Goal: Information Seeking & Learning: Learn about a topic

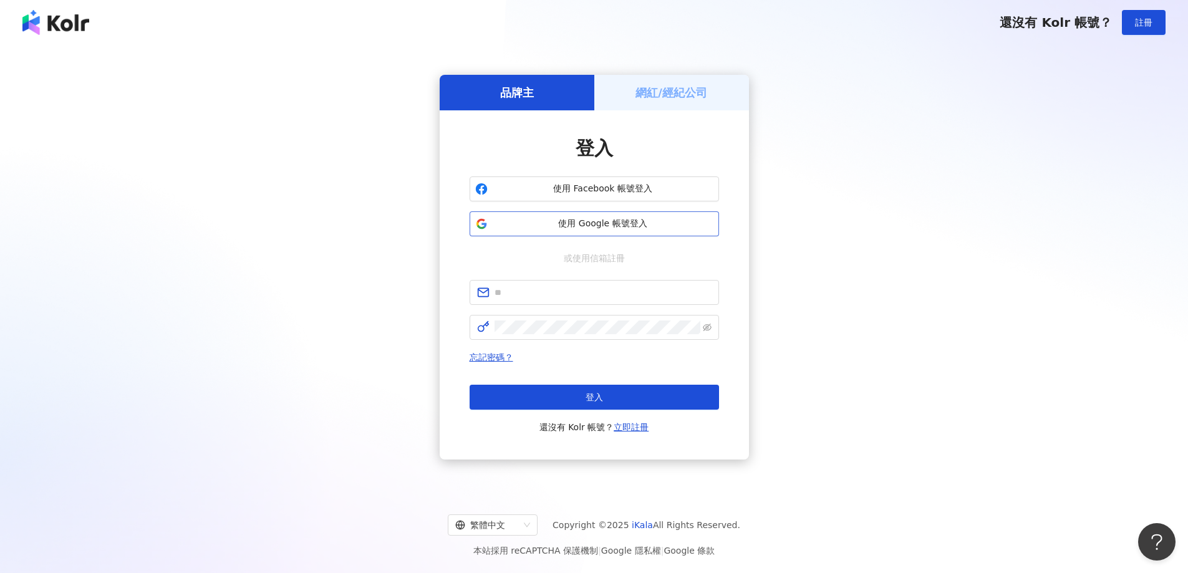
click at [612, 231] on button "使用 Google 帳號登入" at bounding box center [594, 223] width 249 height 25
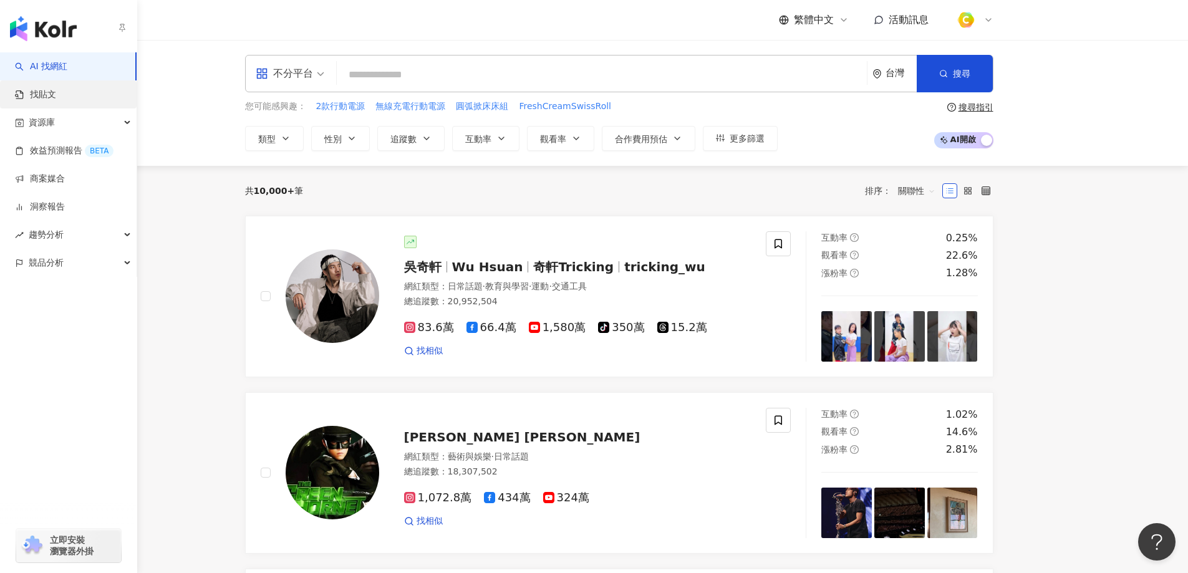
click at [56, 94] on link "找貼文" at bounding box center [35, 95] width 41 height 12
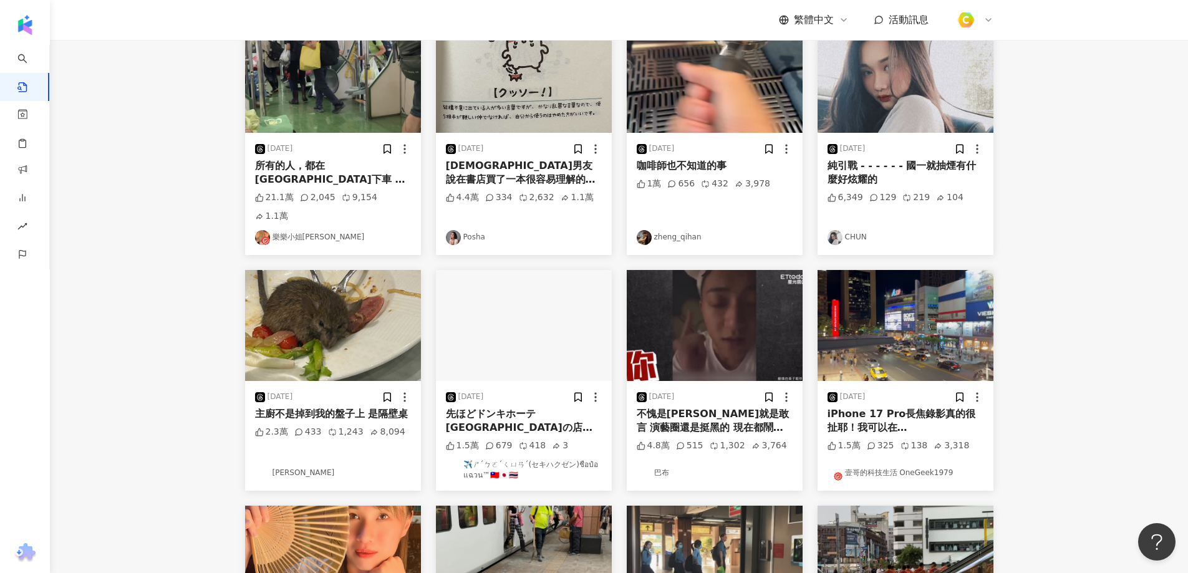
scroll to position [125, 0]
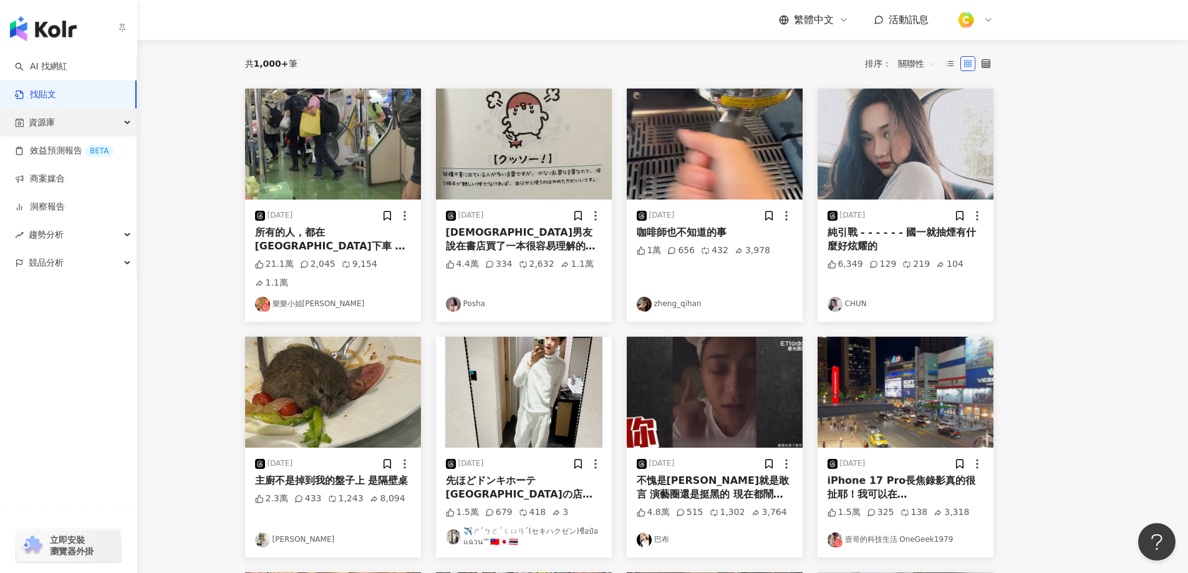
click at [51, 123] on span "資源庫" at bounding box center [42, 123] width 26 height 28
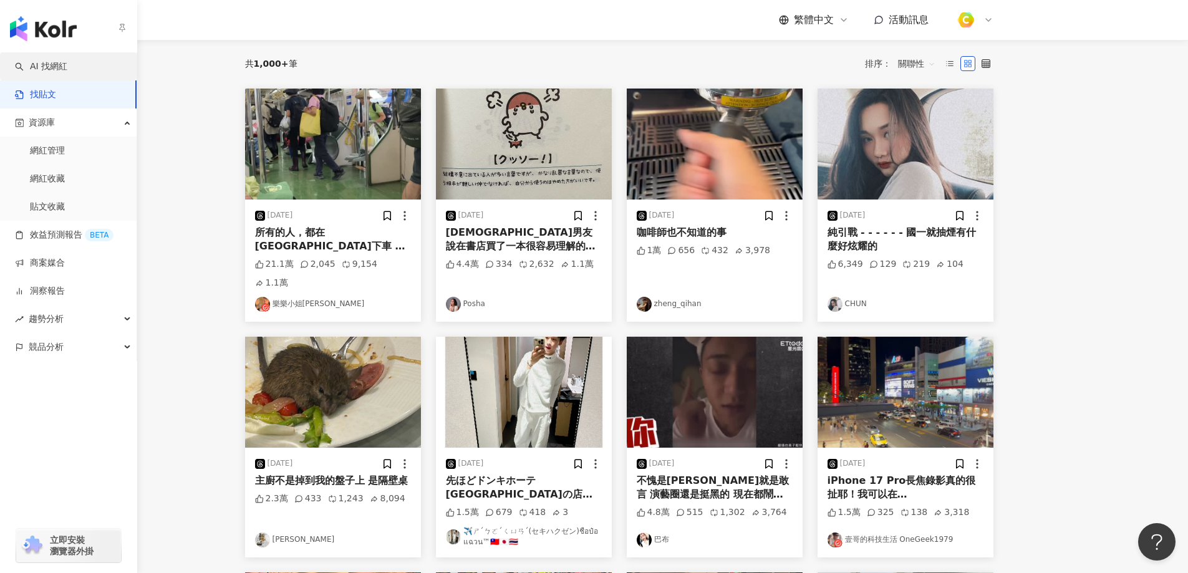
click at [51, 70] on link "AI 找網紅" at bounding box center [41, 66] width 52 height 12
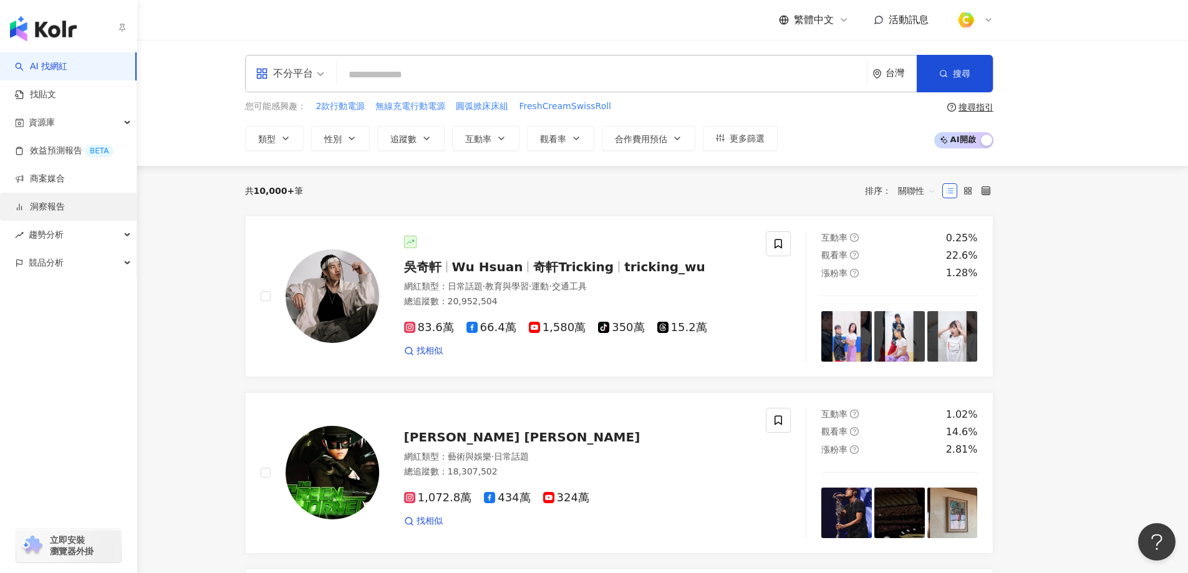
click at [65, 208] on link "洞察報告" at bounding box center [40, 207] width 50 height 12
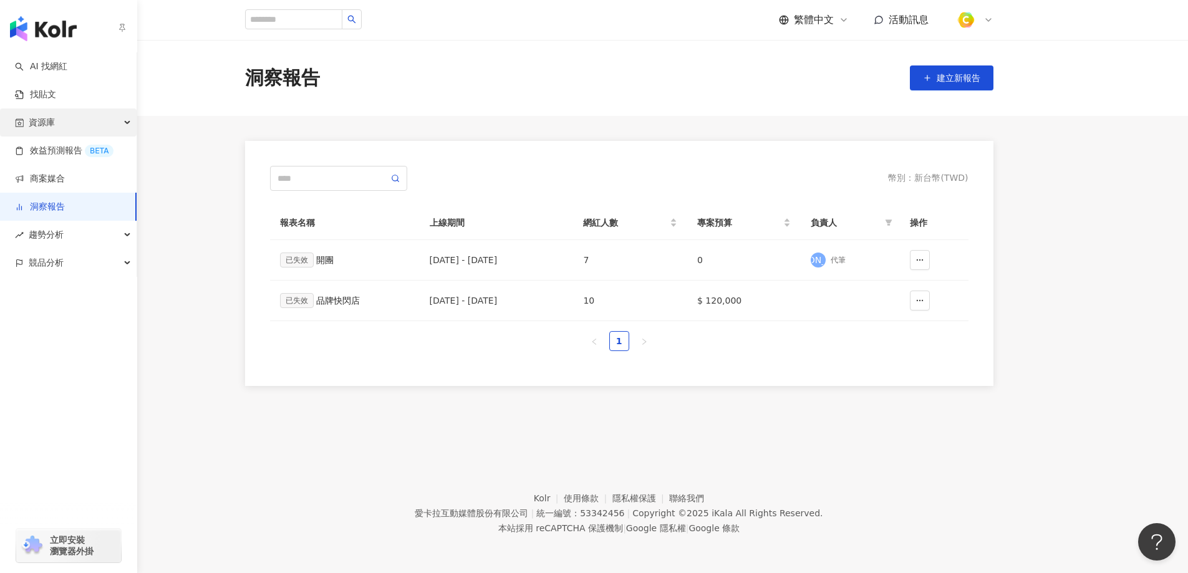
click at [57, 119] on div "資源庫" at bounding box center [68, 123] width 137 height 28
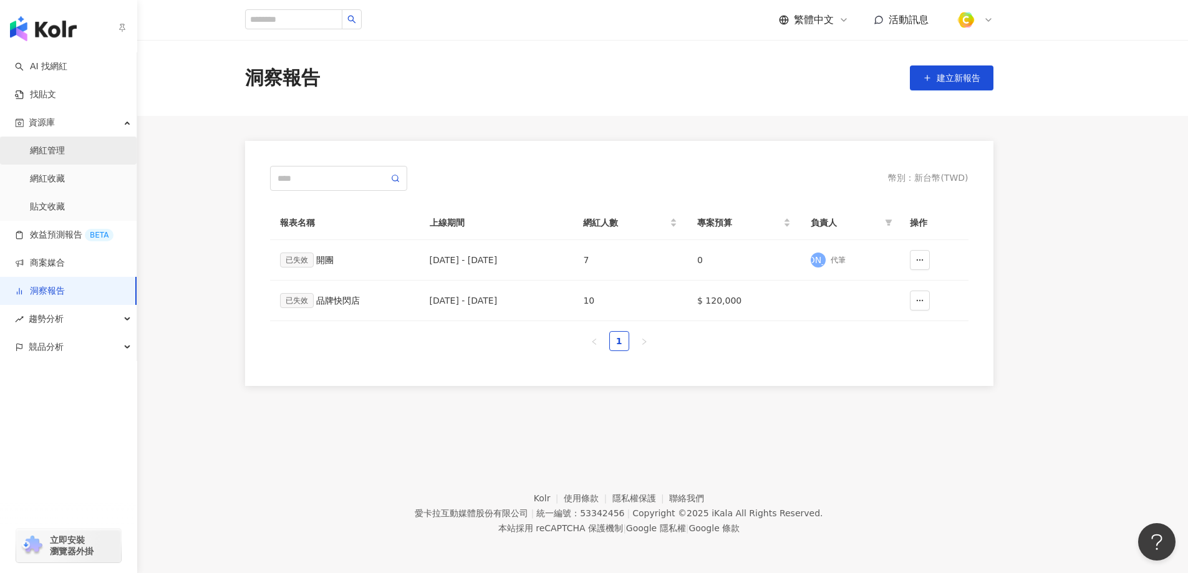
click at [59, 145] on link "網紅管理" at bounding box center [47, 151] width 35 height 12
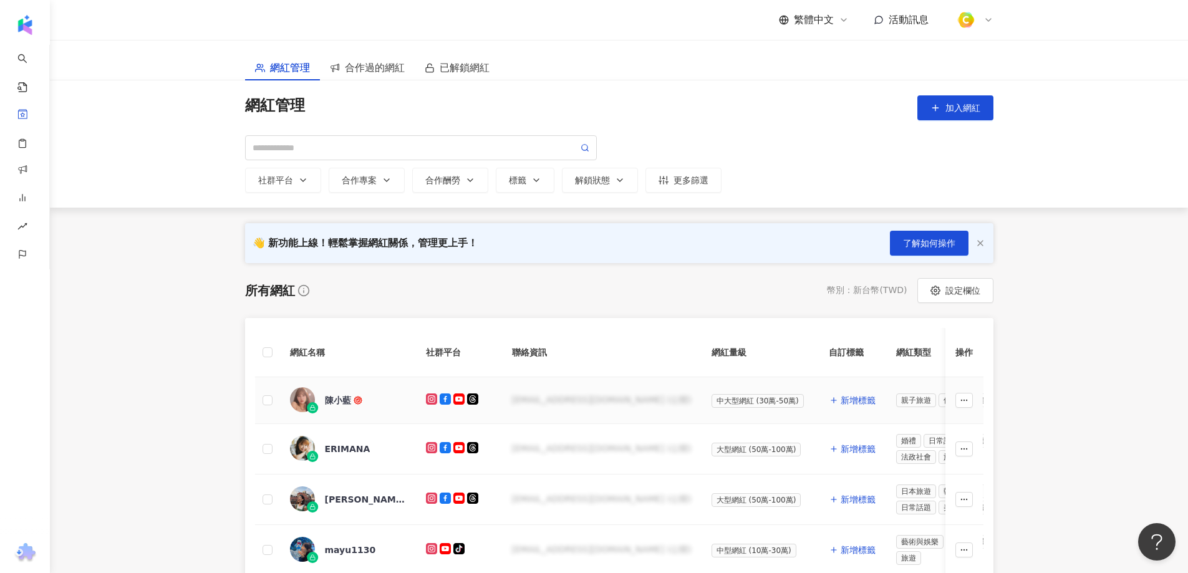
click at [340, 400] on div "陳小藍" at bounding box center [338, 400] width 26 height 12
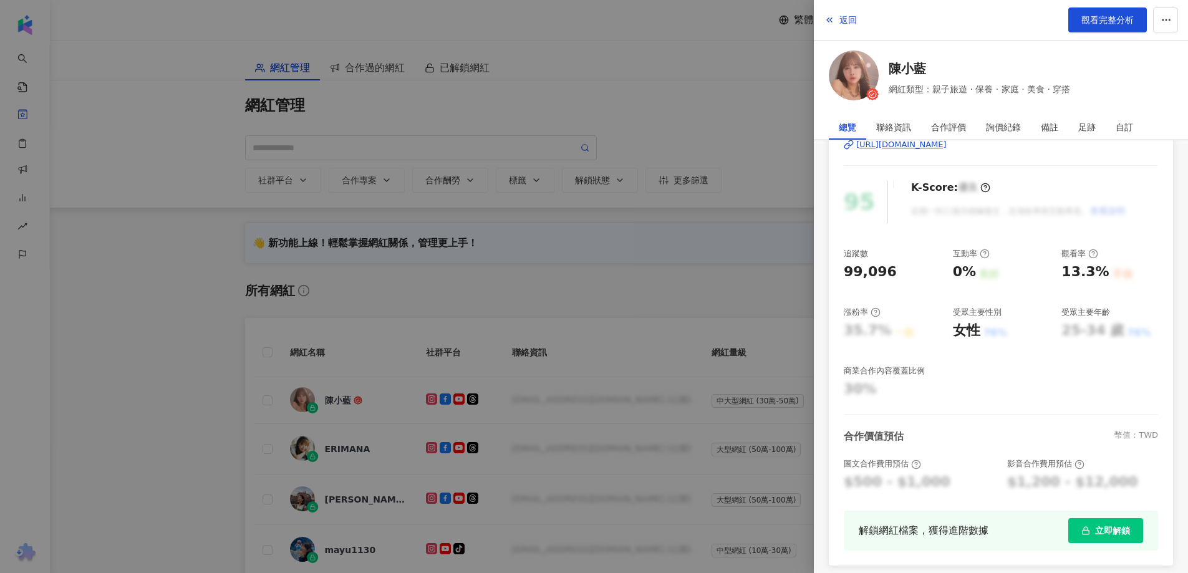
scroll to position [77, 0]
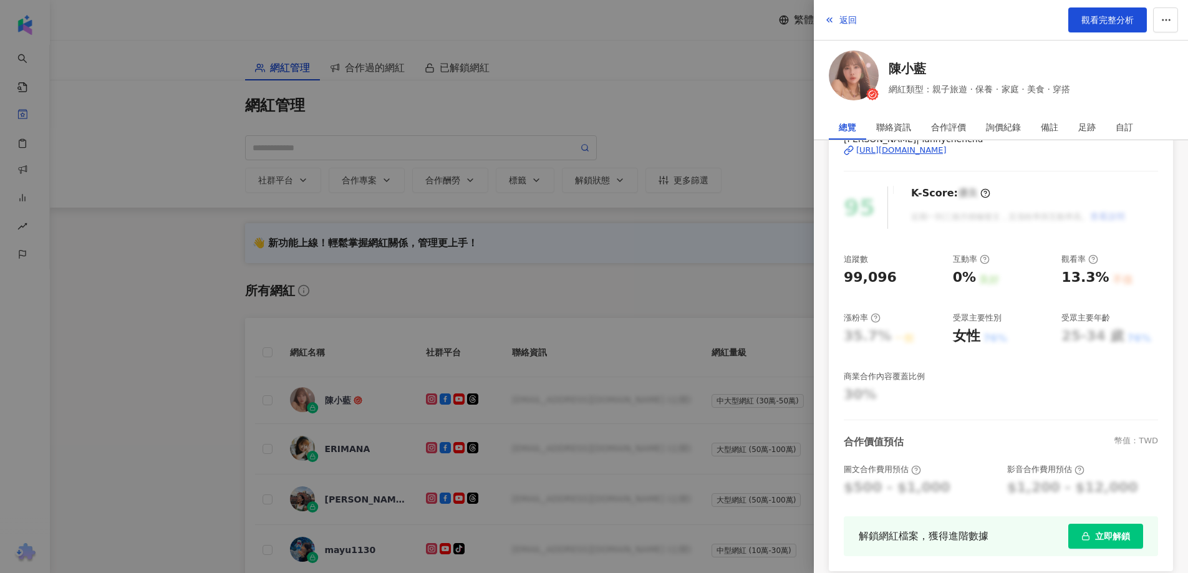
click at [719, 299] on div at bounding box center [594, 286] width 1188 height 573
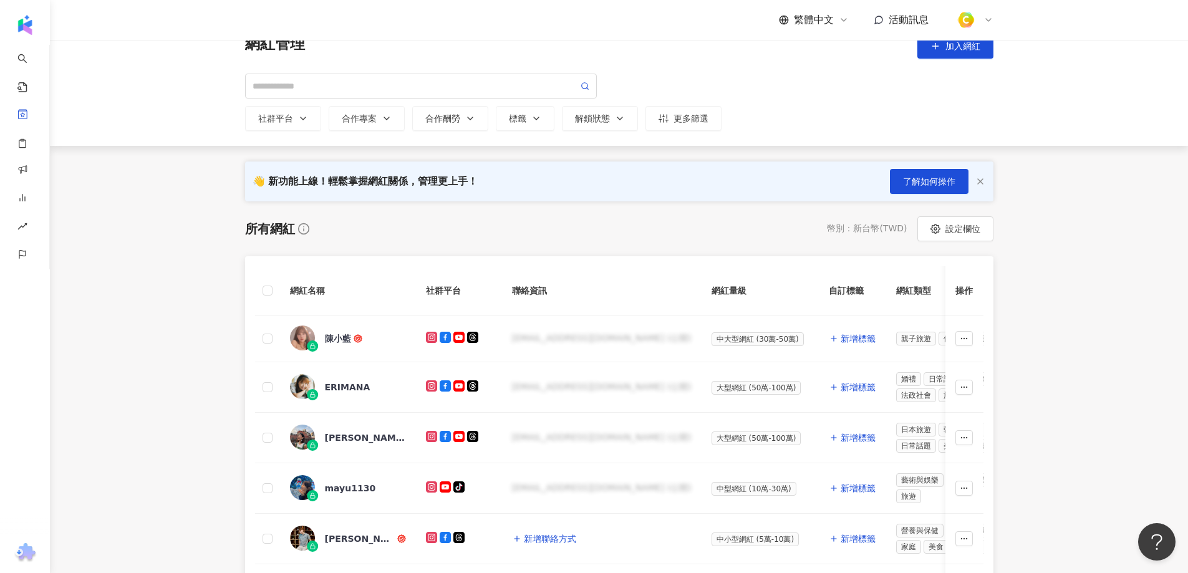
scroll to position [0, 0]
